Goal: Use online tool/utility: Utilize a website feature to perform a specific function

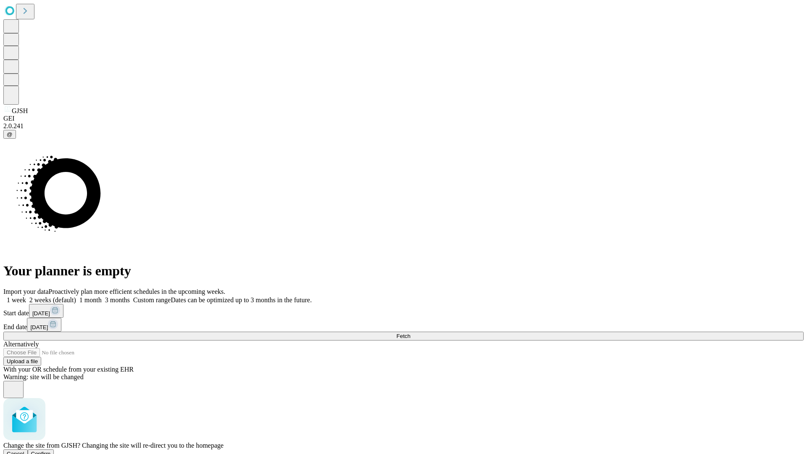
click at [51, 451] on span "Confirm" at bounding box center [41, 454] width 20 height 6
click at [76, 296] on label "2 weeks (default)" at bounding box center [51, 299] width 50 height 7
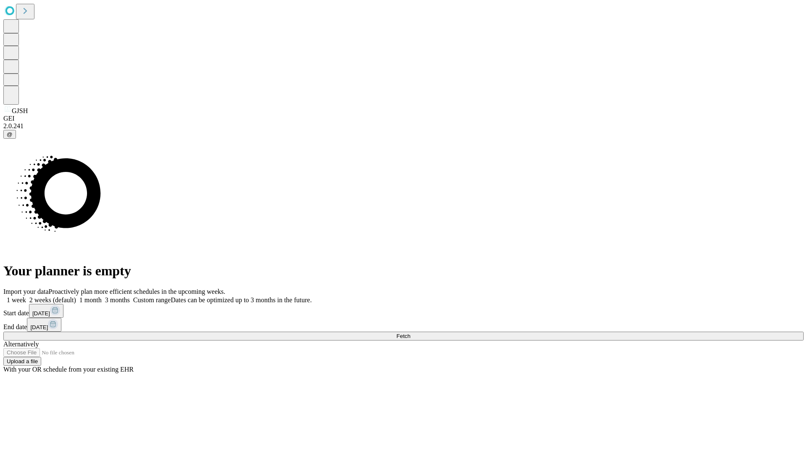
click at [410, 333] on span "Fetch" at bounding box center [403, 336] width 14 height 6
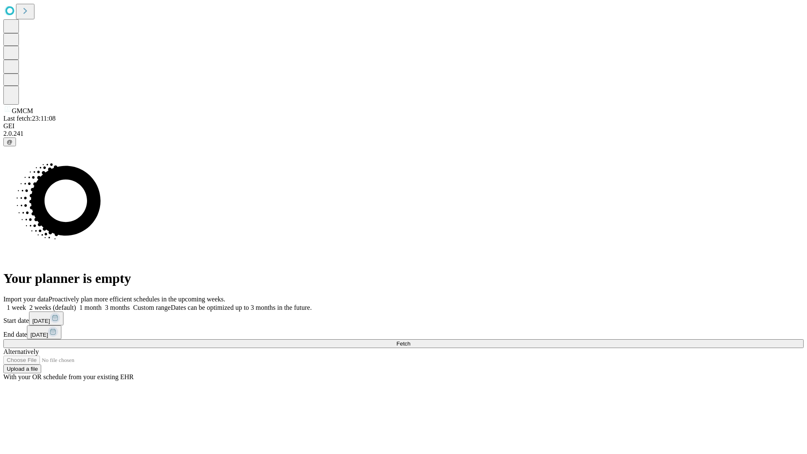
click at [76, 304] on label "2 weeks (default)" at bounding box center [51, 307] width 50 height 7
click at [410, 341] on span "Fetch" at bounding box center [403, 344] width 14 height 6
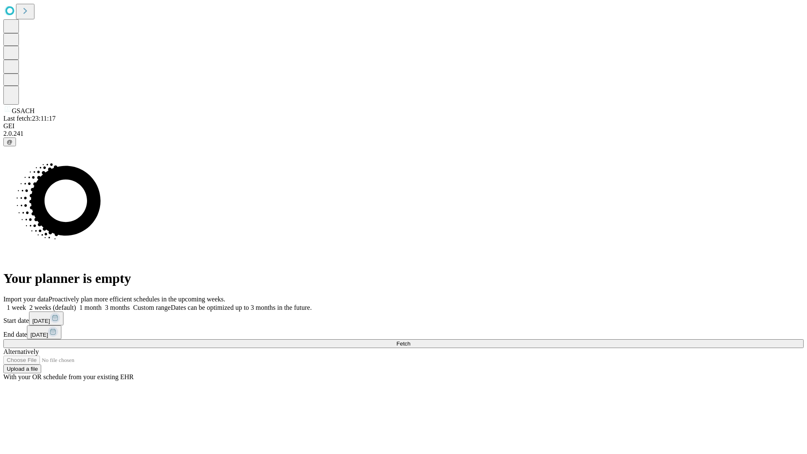
click at [76, 304] on label "2 weeks (default)" at bounding box center [51, 307] width 50 height 7
click at [410, 341] on span "Fetch" at bounding box center [403, 344] width 14 height 6
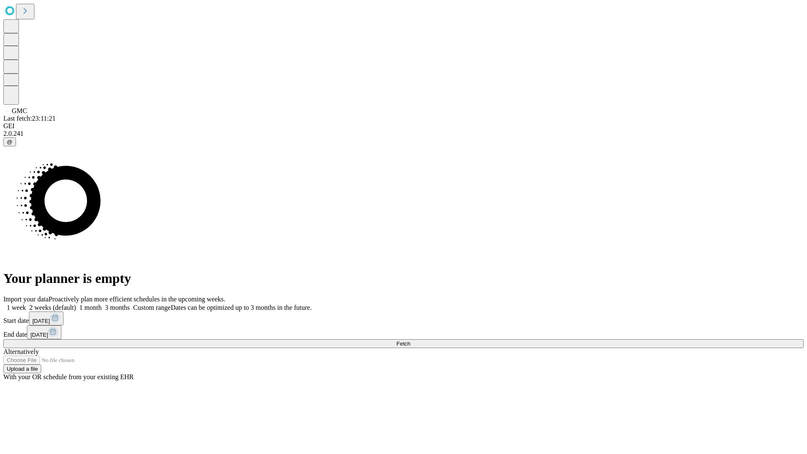
click at [76, 304] on label "2 weeks (default)" at bounding box center [51, 307] width 50 height 7
click at [410, 341] on span "Fetch" at bounding box center [403, 344] width 14 height 6
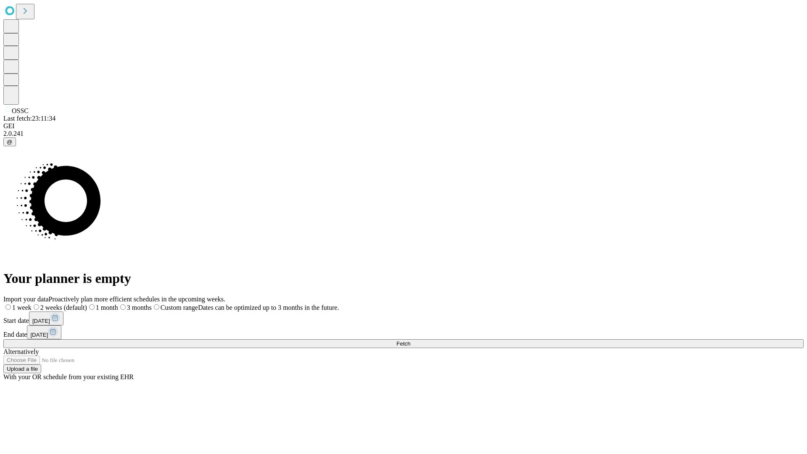
click at [87, 304] on label "2 weeks (default)" at bounding box center [59, 307] width 55 height 7
click at [410, 341] on span "Fetch" at bounding box center [403, 344] width 14 height 6
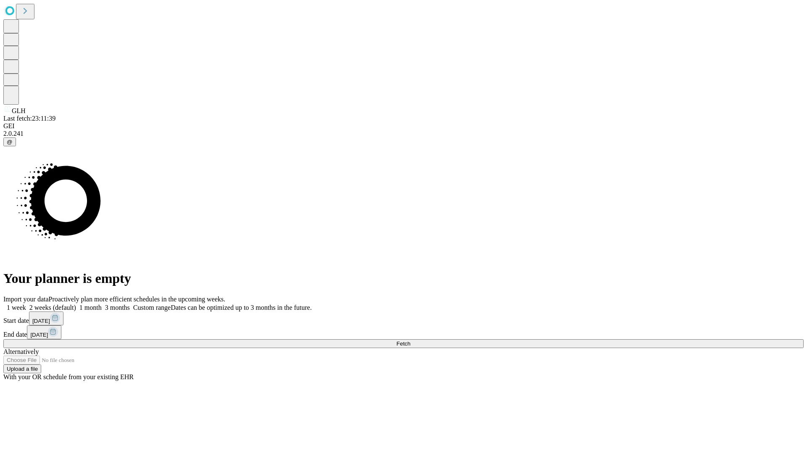
click at [76, 304] on label "2 weeks (default)" at bounding box center [51, 307] width 50 height 7
click at [410, 341] on span "Fetch" at bounding box center [403, 344] width 14 height 6
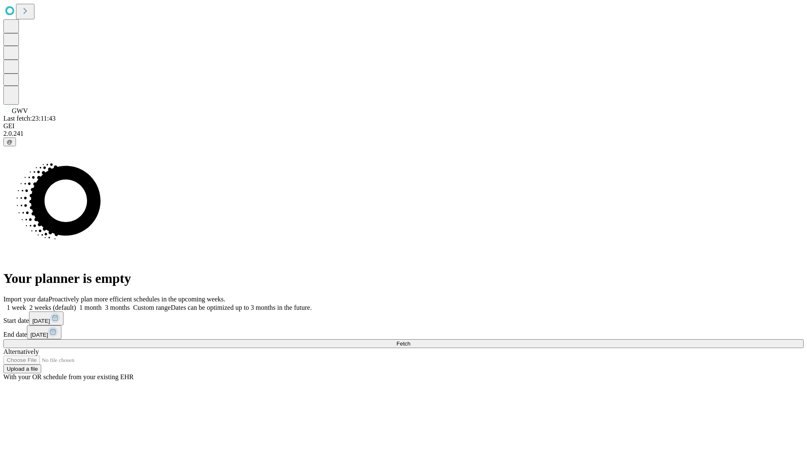
click at [76, 304] on label "2 weeks (default)" at bounding box center [51, 307] width 50 height 7
click at [410, 341] on span "Fetch" at bounding box center [403, 344] width 14 height 6
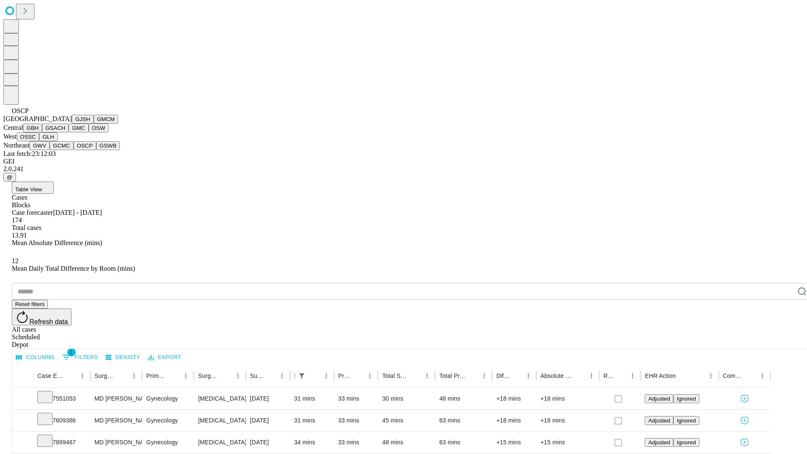
click at [96, 150] on button "GSWB" at bounding box center [108, 145] width 24 height 9
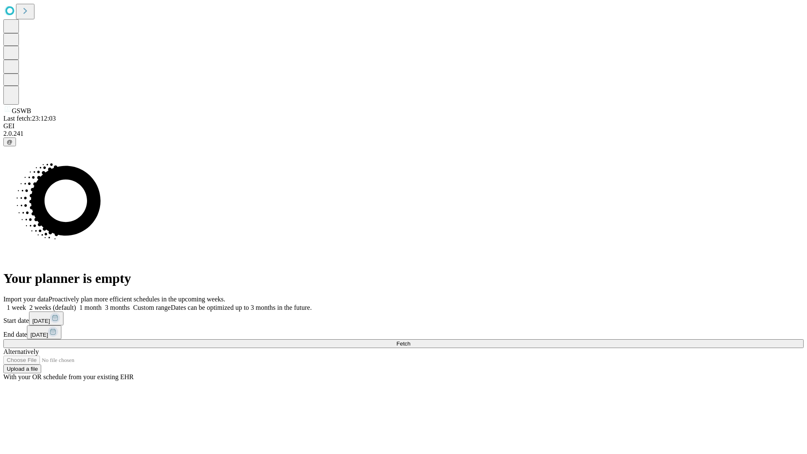
click at [76, 304] on label "2 weeks (default)" at bounding box center [51, 307] width 50 height 7
click at [410, 341] on span "Fetch" at bounding box center [403, 344] width 14 height 6
